Goal: Transaction & Acquisition: Purchase product/service

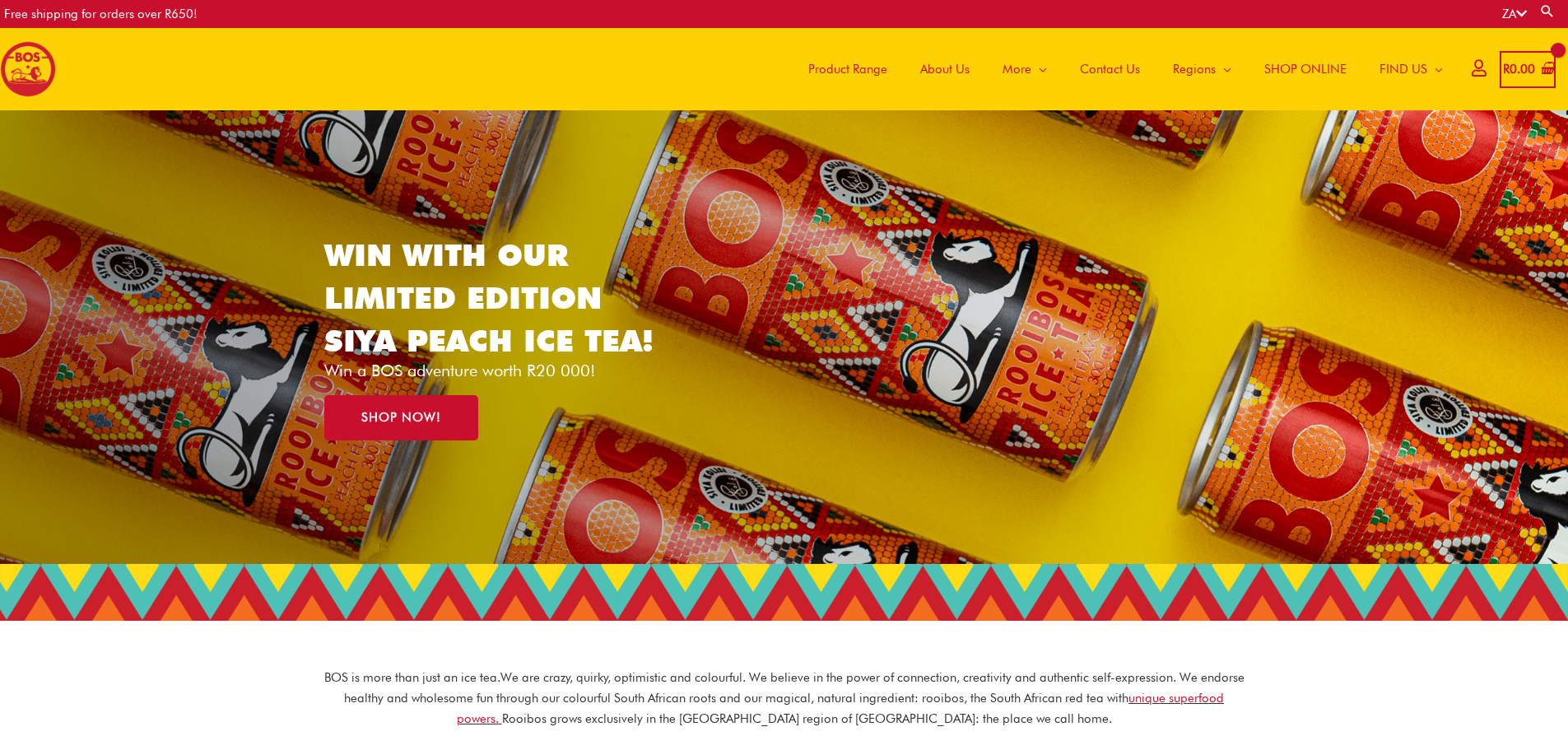
click at [1296, 69] on span "SHOP ONLINE" at bounding box center [1305, 69] width 83 height 49
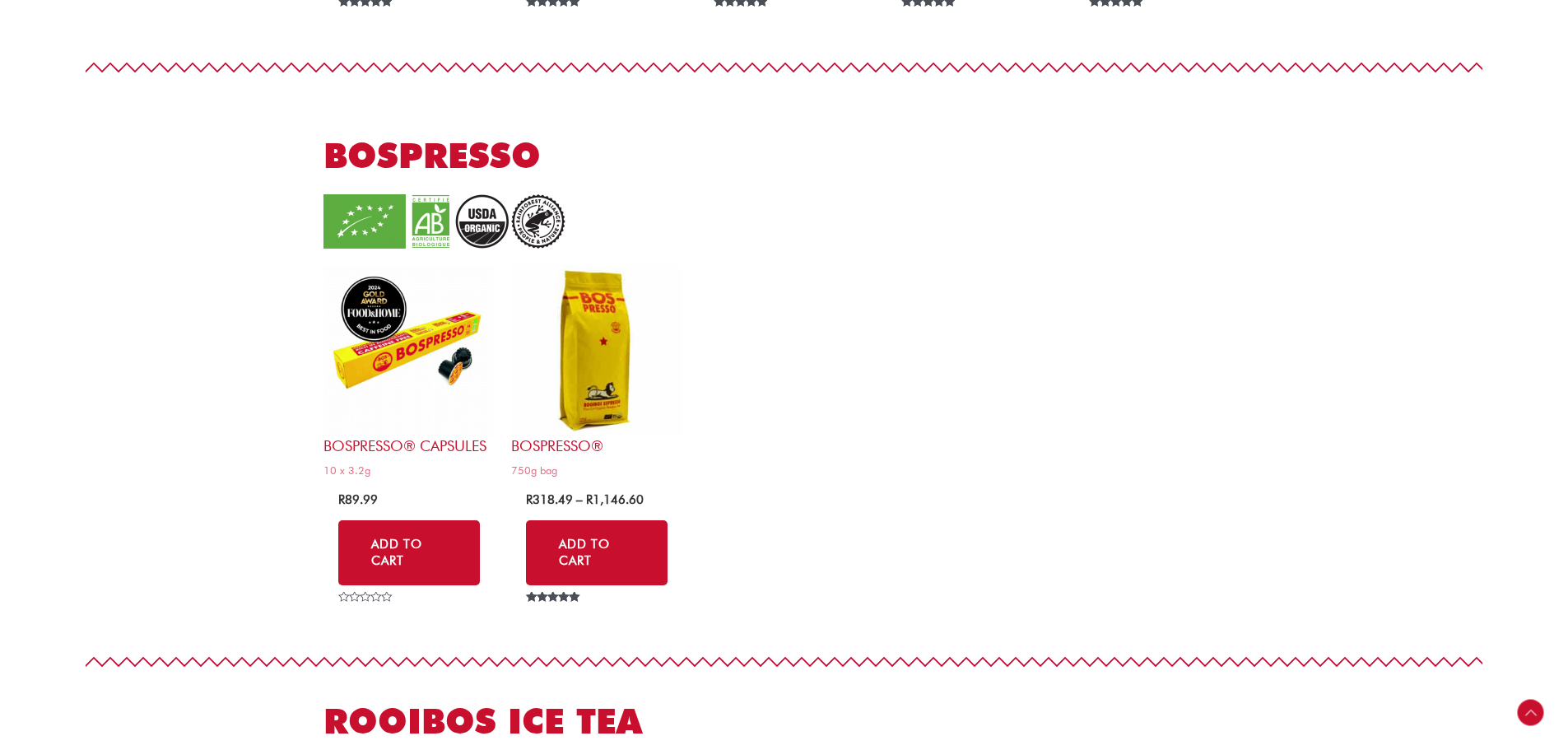
scroll to position [3045, 0]
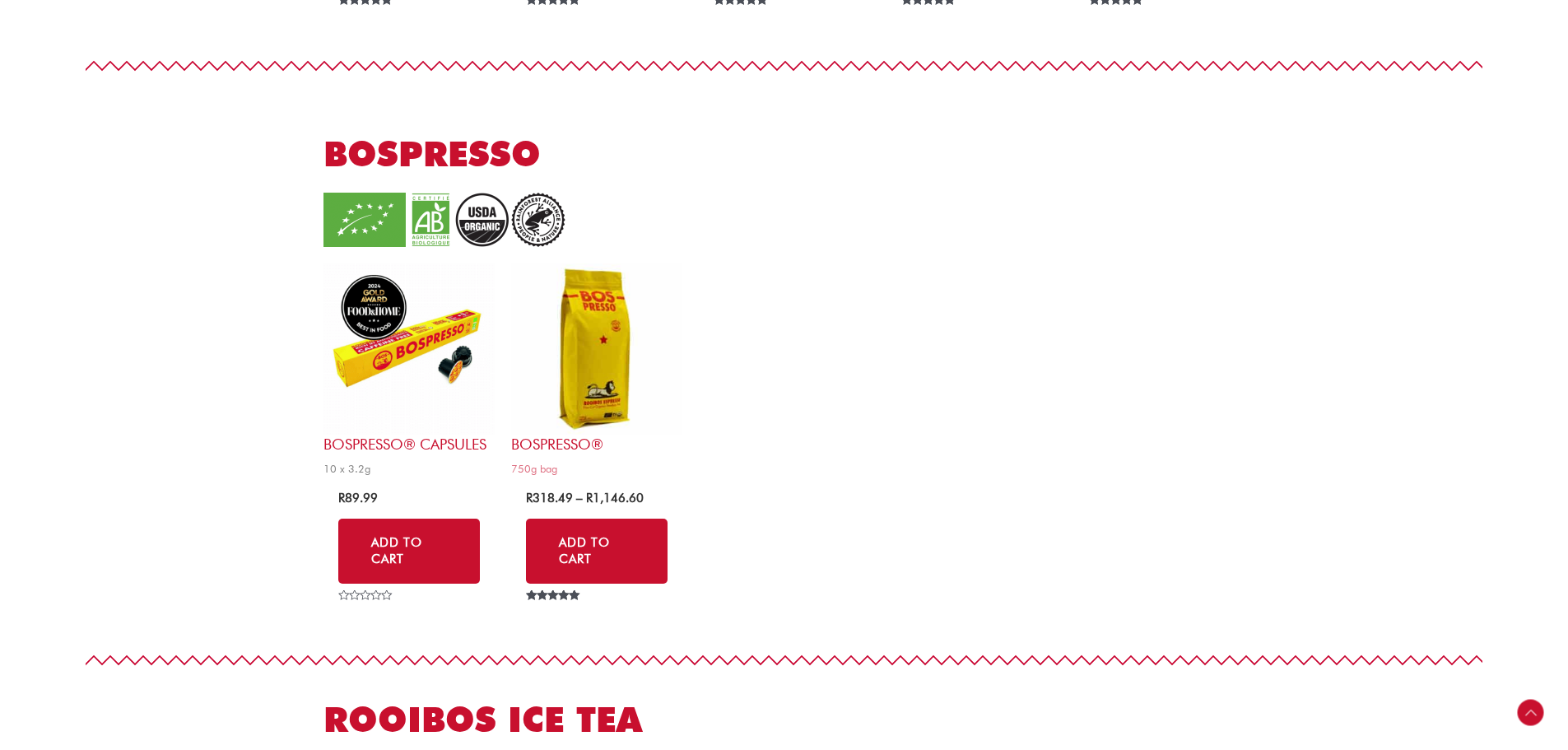
click at [387, 377] on img at bounding box center [409, 349] width 171 height 171
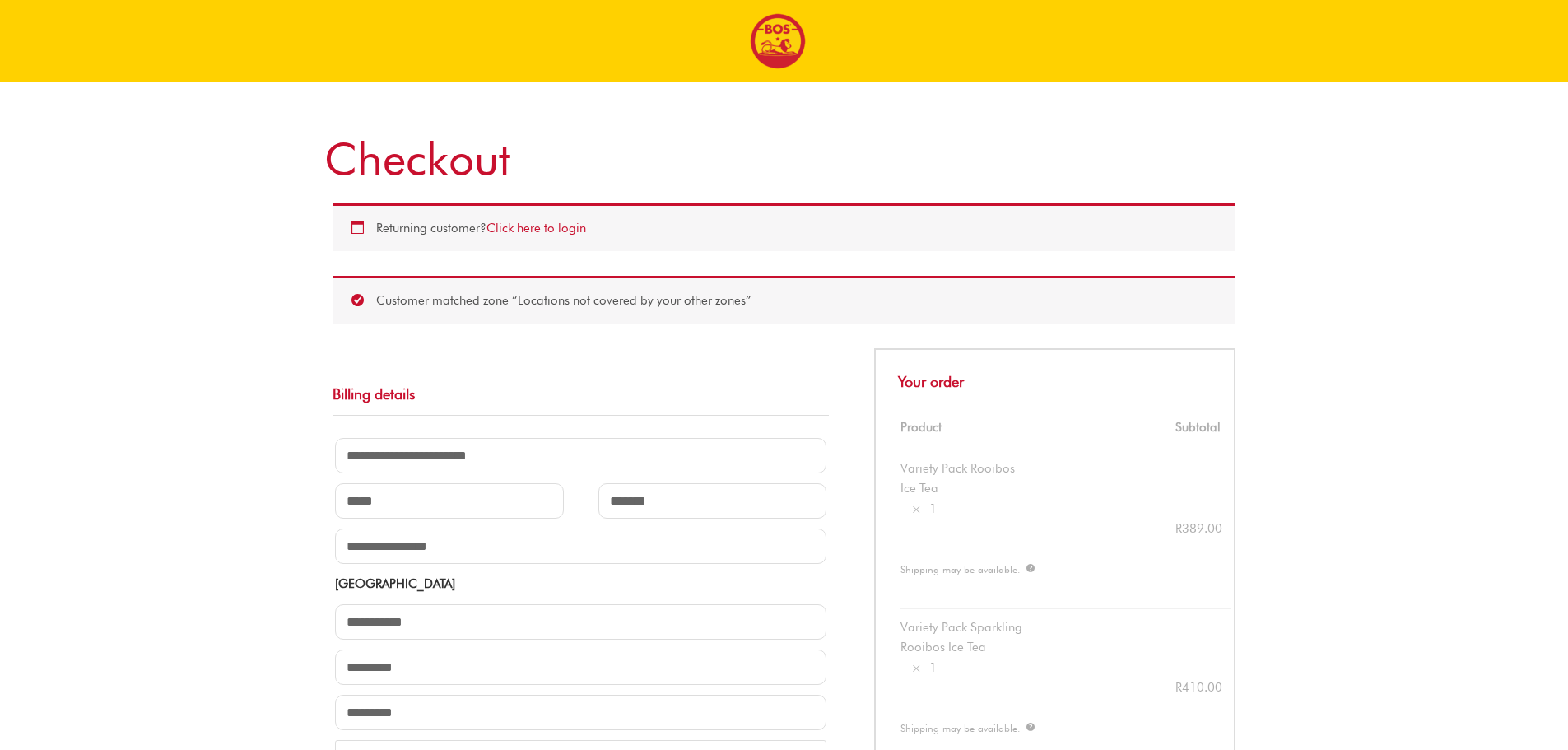
select select "**"
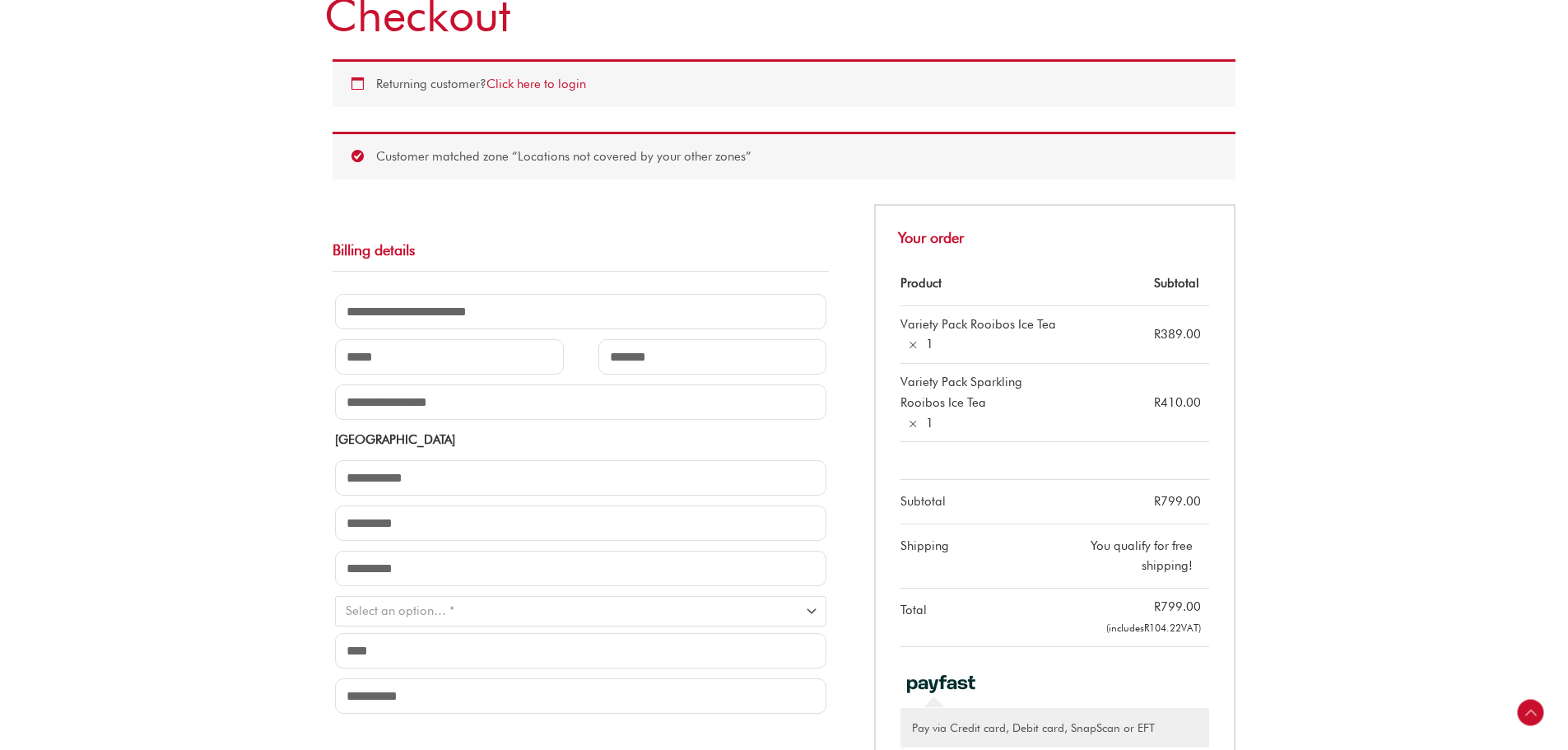
scroll to position [412, 0]
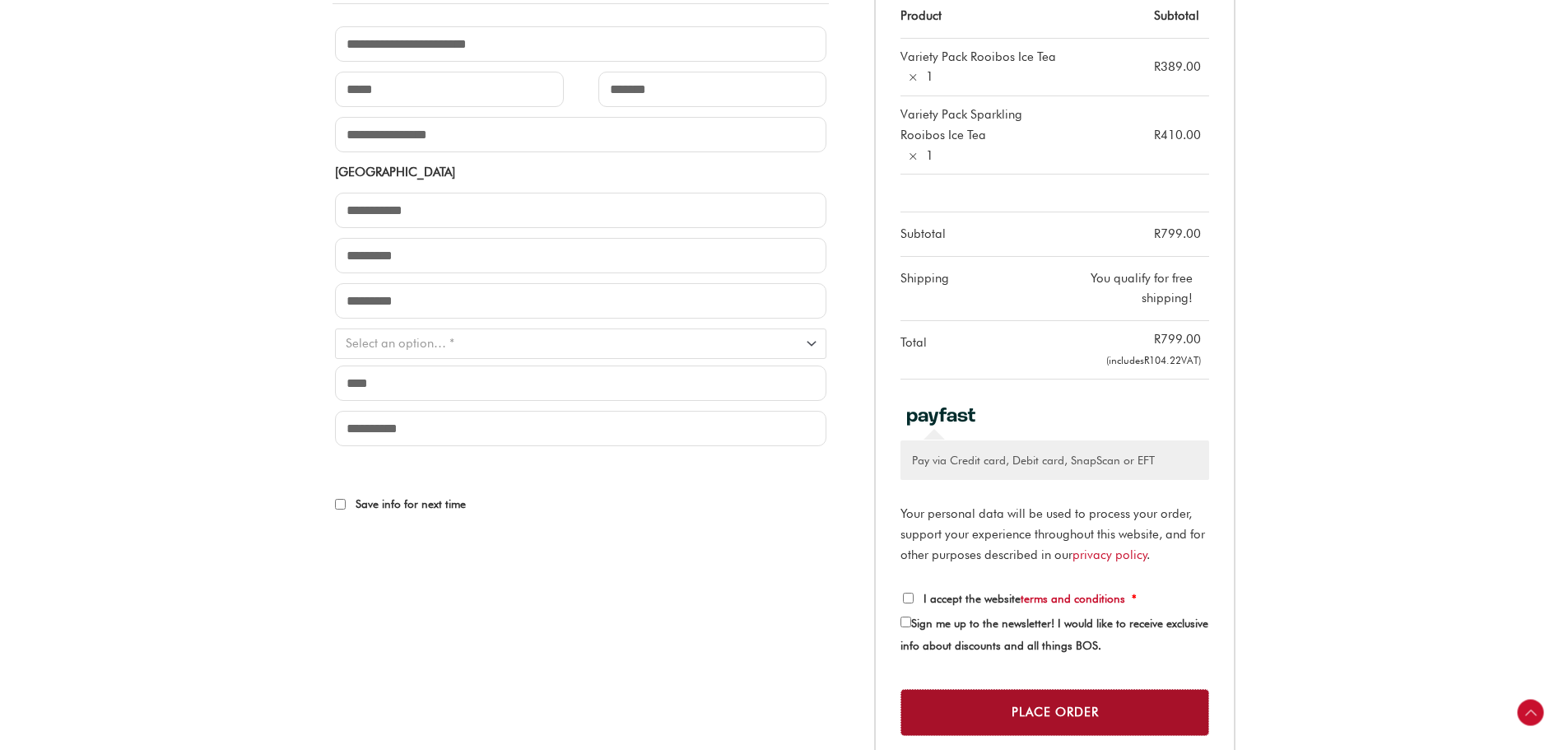
click at [1041, 713] on button "Place order" at bounding box center [1055, 712] width 308 height 46
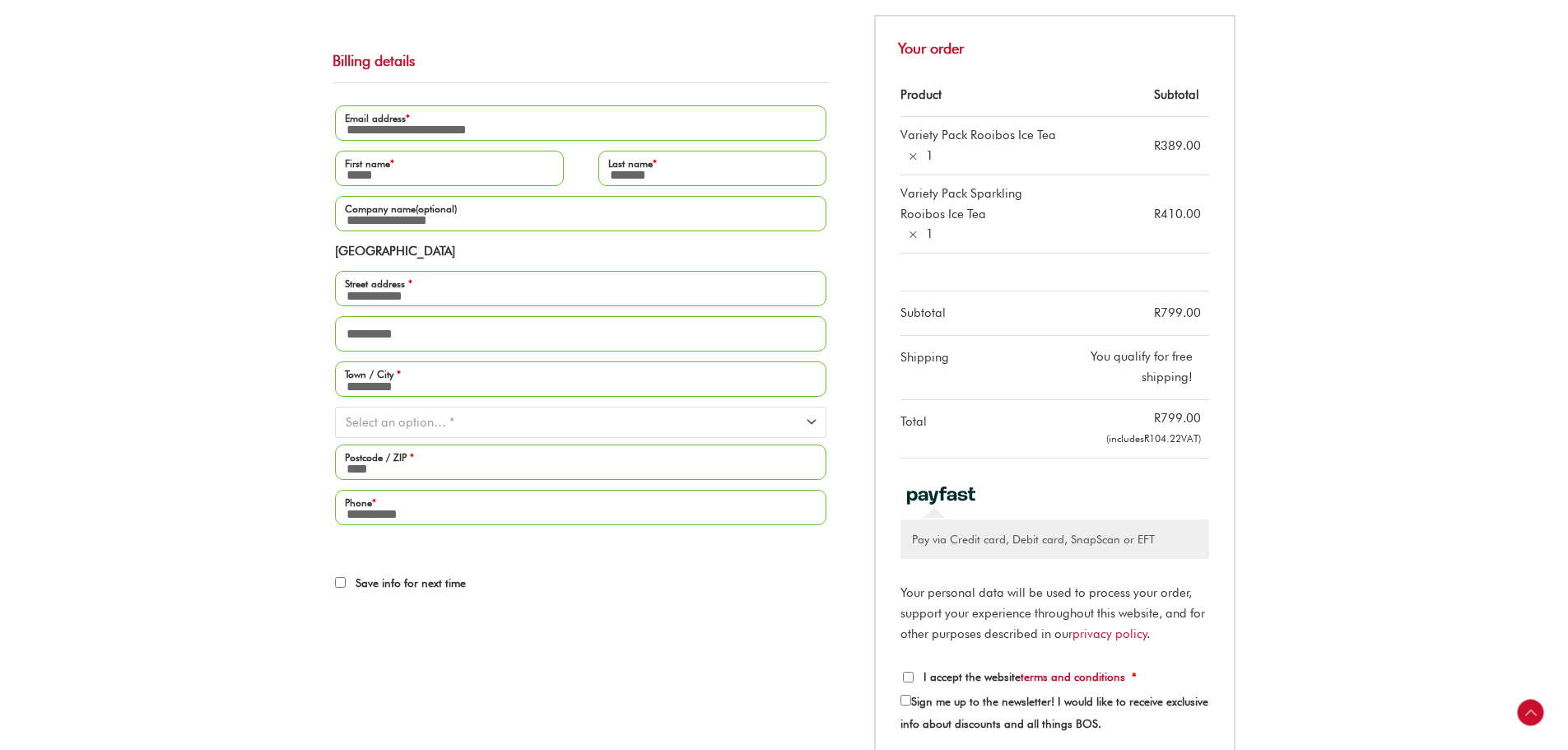
scroll to position [358, 0]
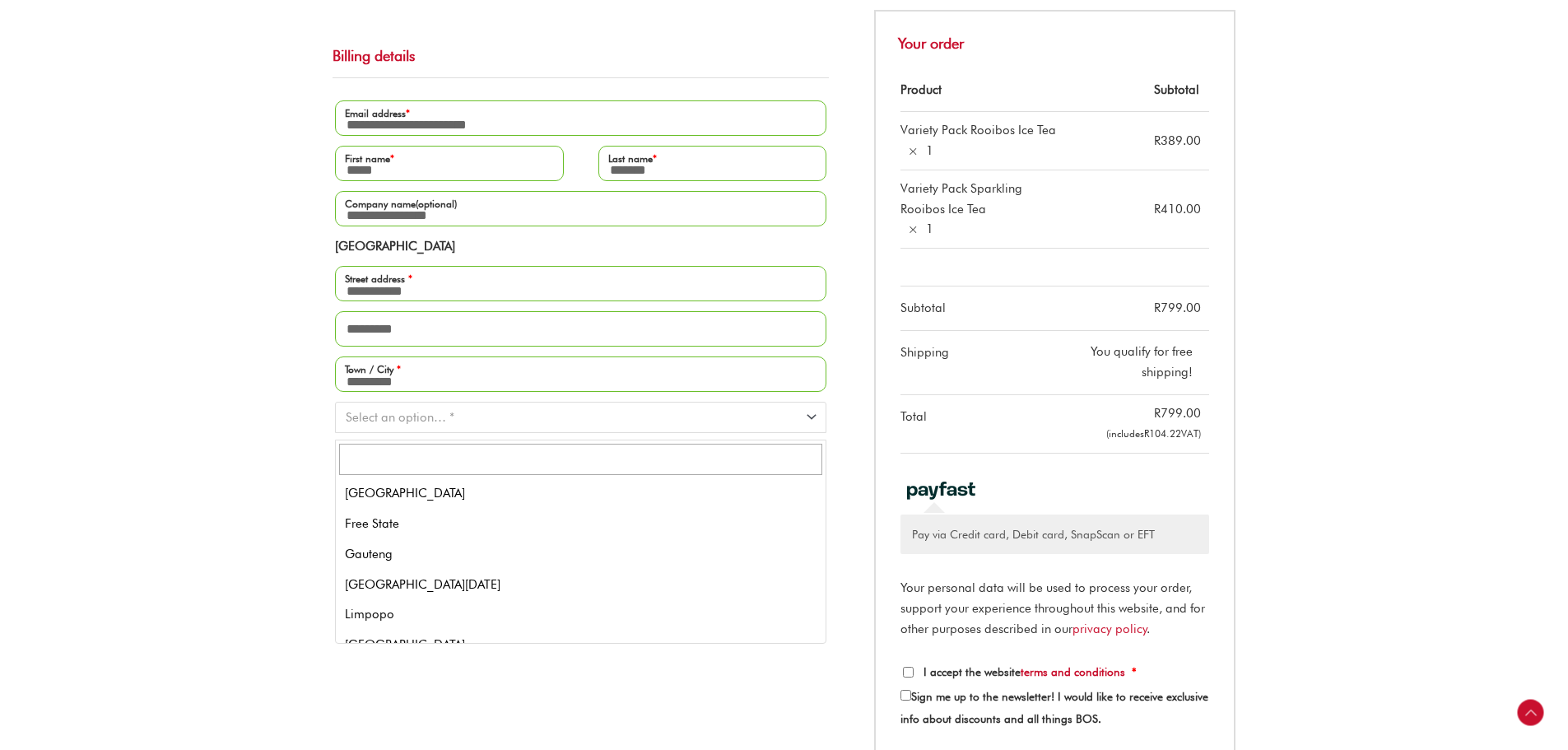
click at [805, 426] on span "Province" at bounding box center [815, 415] width 22 height 22
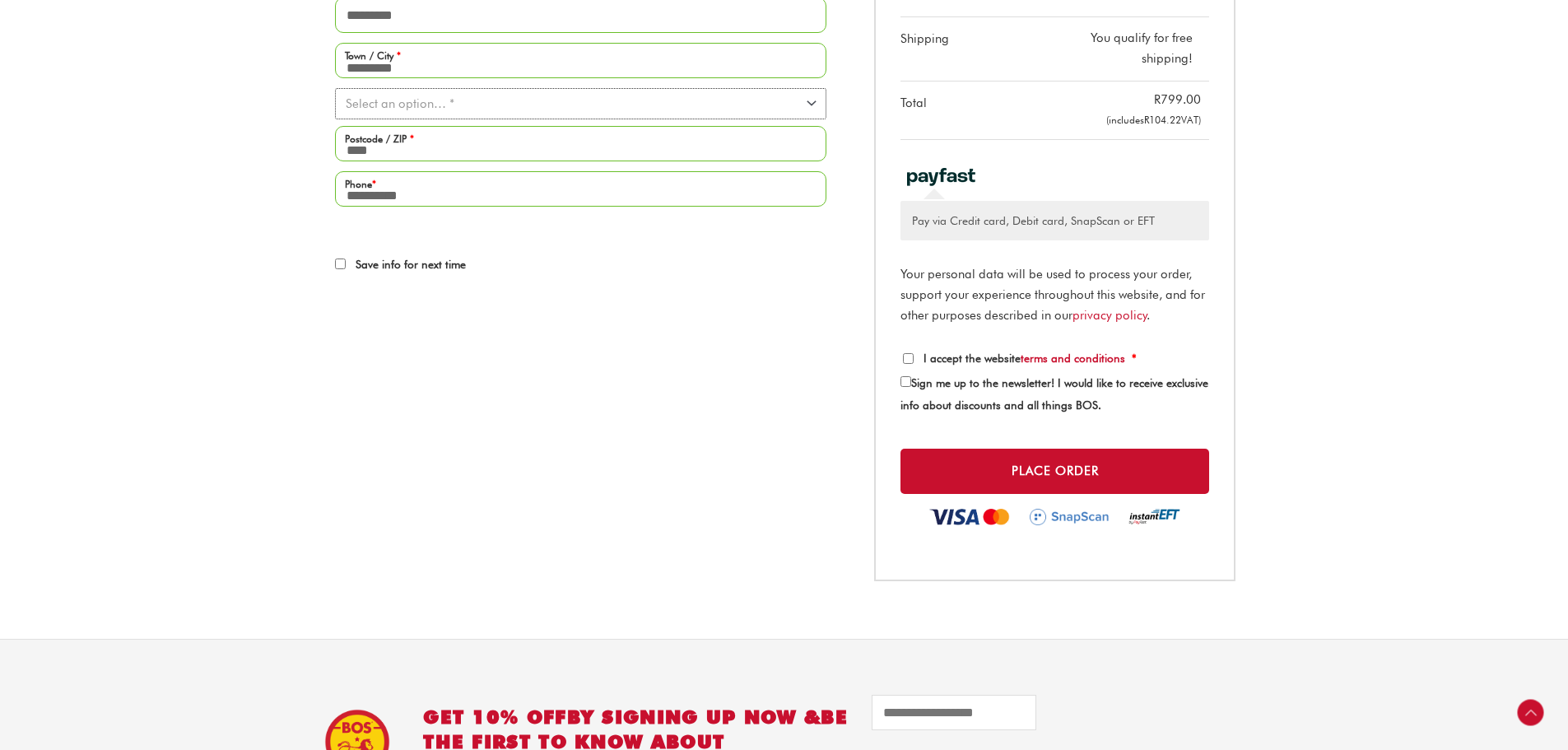
scroll to position [687, 0]
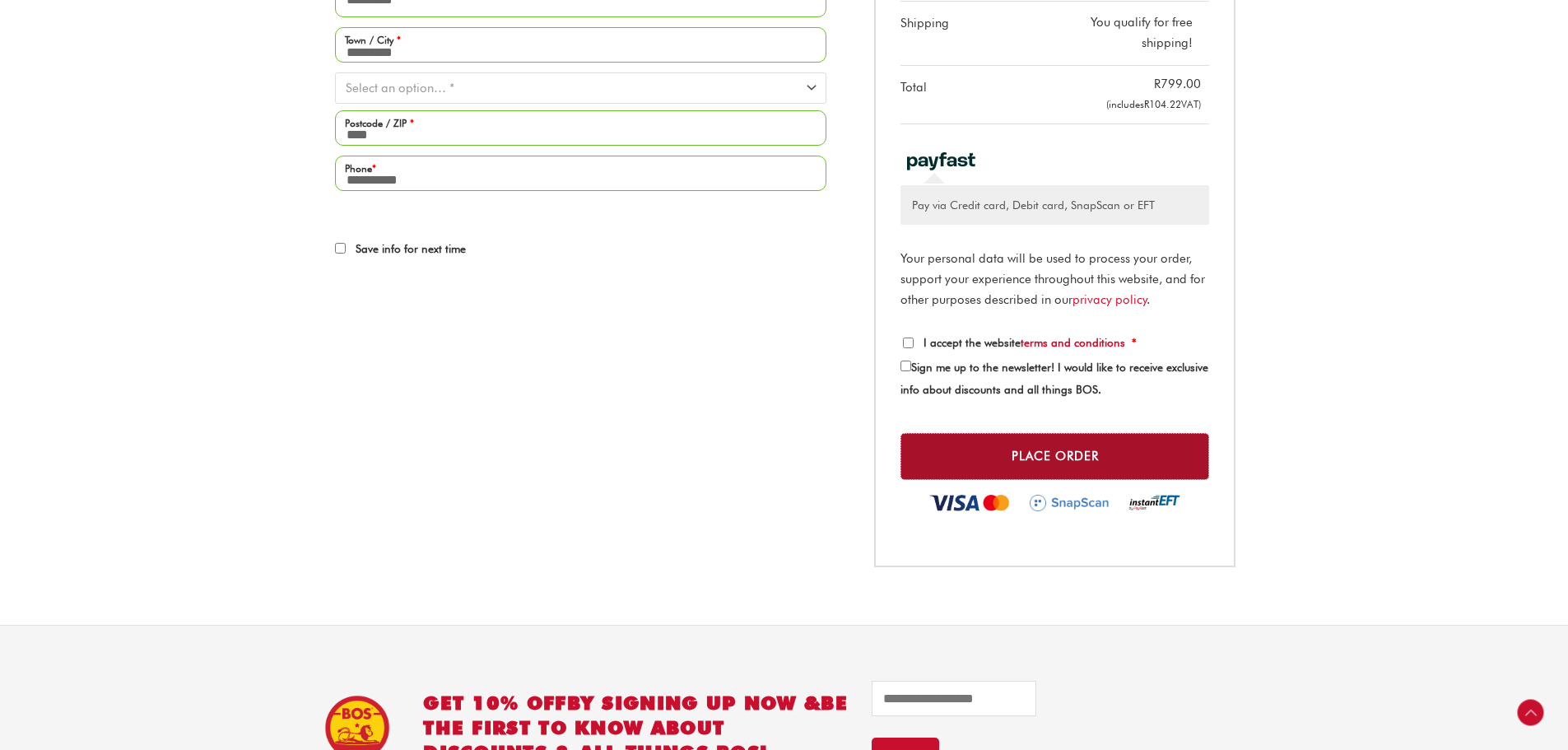
click at [1081, 465] on button "Place order" at bounding box center [1055, 456] width 308 height 46
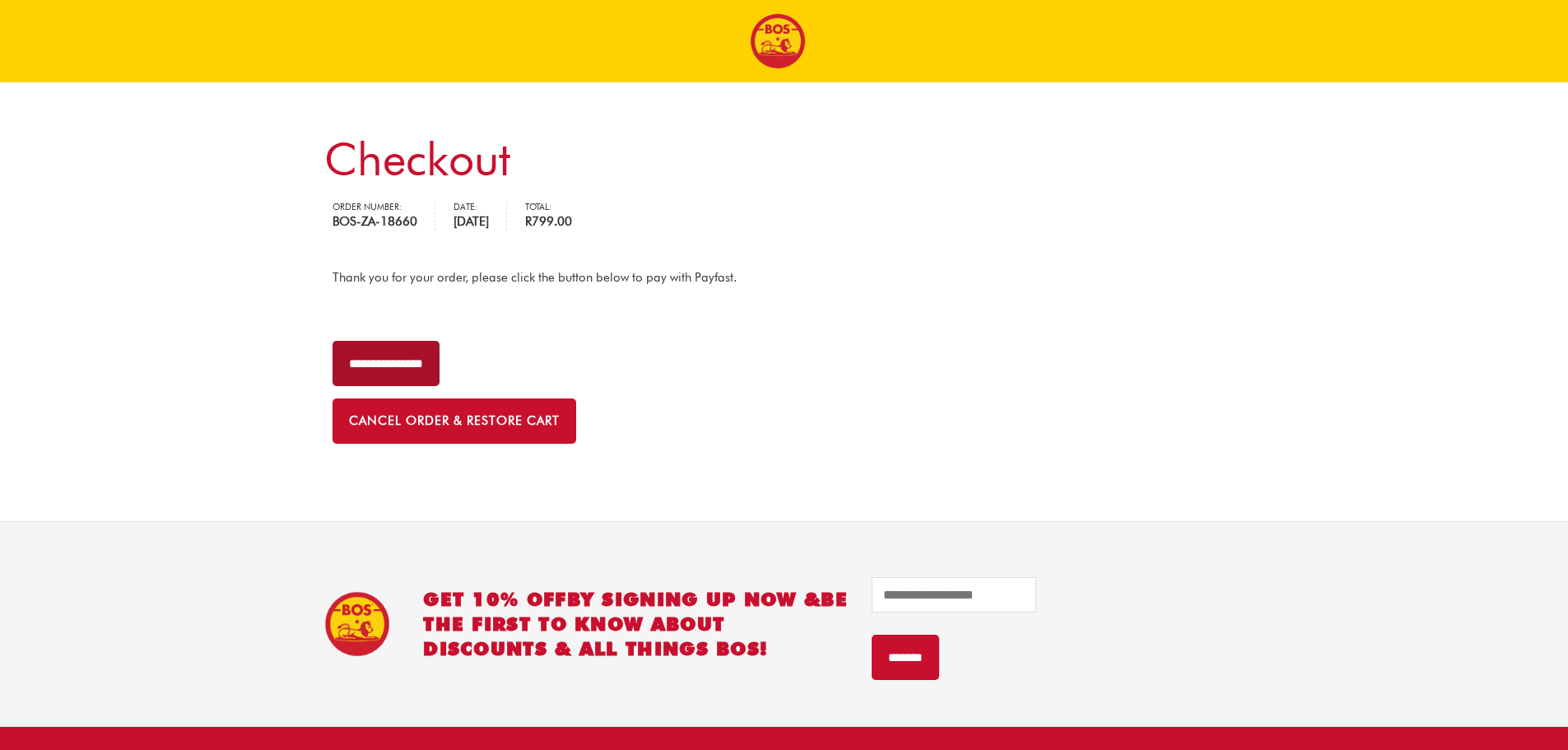
click at [439, 366] on input "**********" at bounding box center [386, 363] width 107 height 46
